Goal: Transaction & Acquisition: Book appointment/travel/reservation

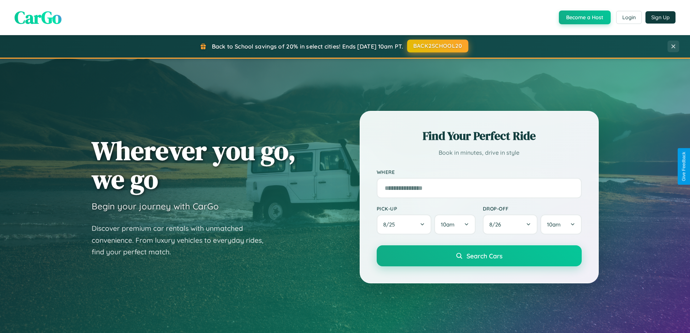
click at [437, 46] on button "BACK2SCHOOL20" at bounding box center [437, 45] width 61 height 13
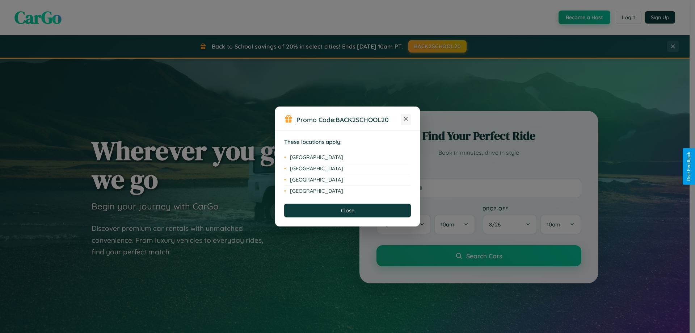
click at [406, 119] on icon at bounding box center [406, 119] width 4 height 4
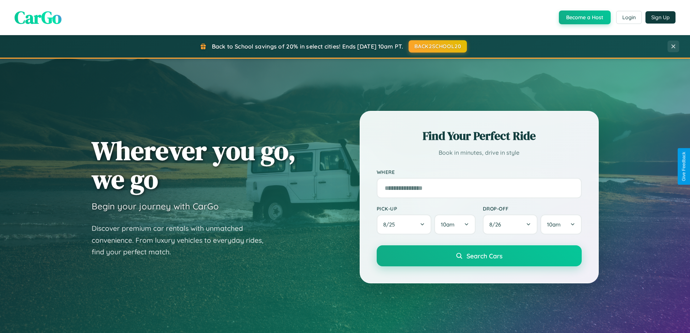
scroll to position [312, 0]
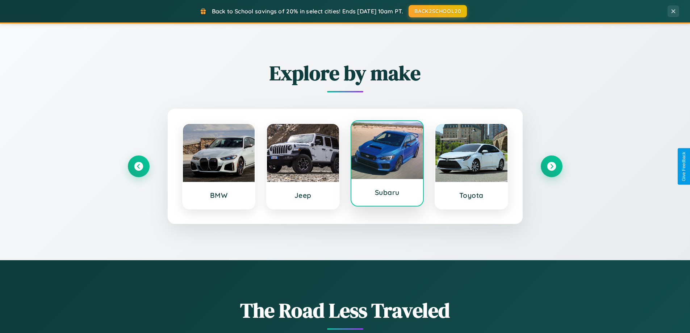
click at [387, 165] on div at bounding box center [387, 150] width 72 height 58
